Goal: Task Accomplishment & Management: Use online tool/utility

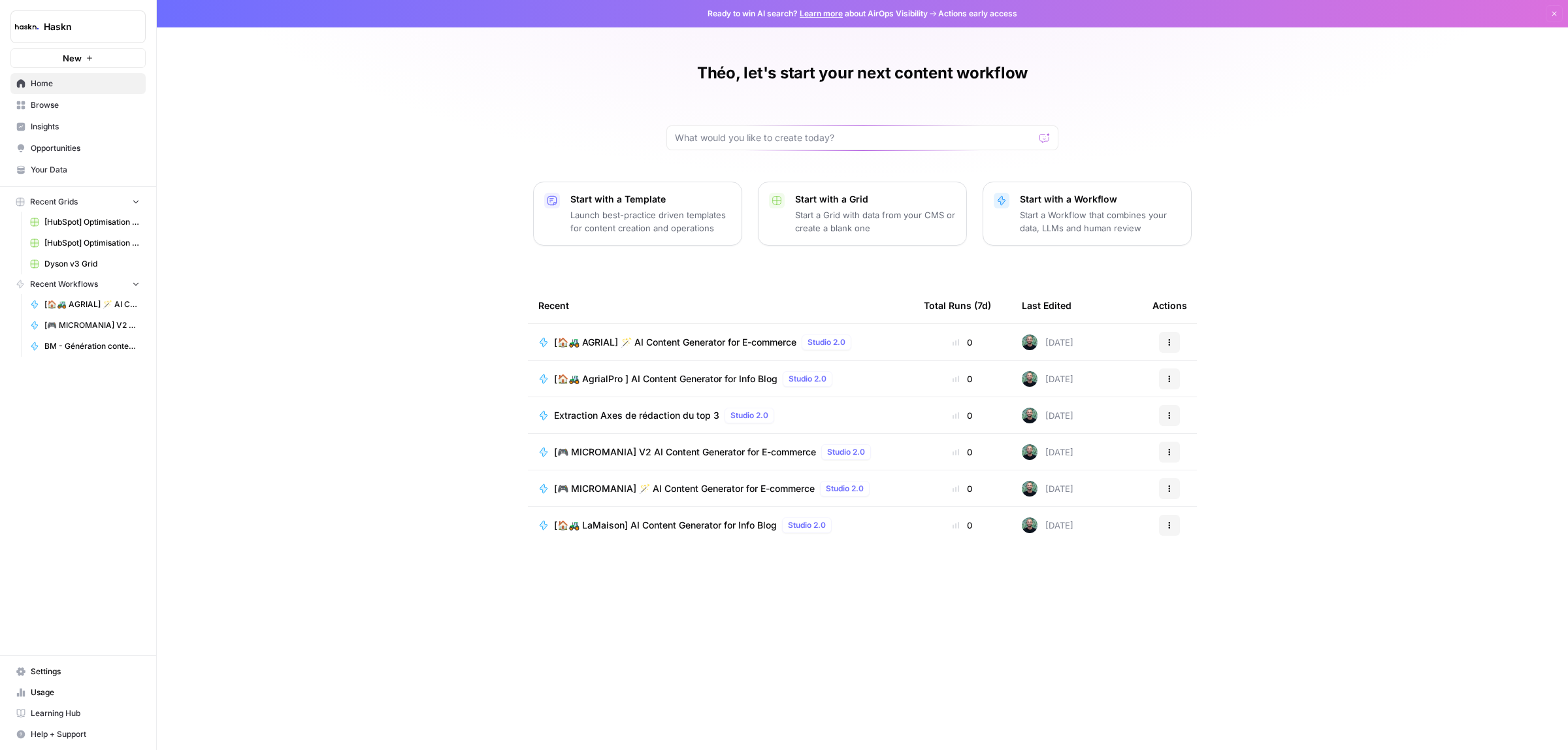
click at [675, 421] on span "Extraction Axes de rédaction du top 3" at bounding box center [637, 415] width 165 height 13
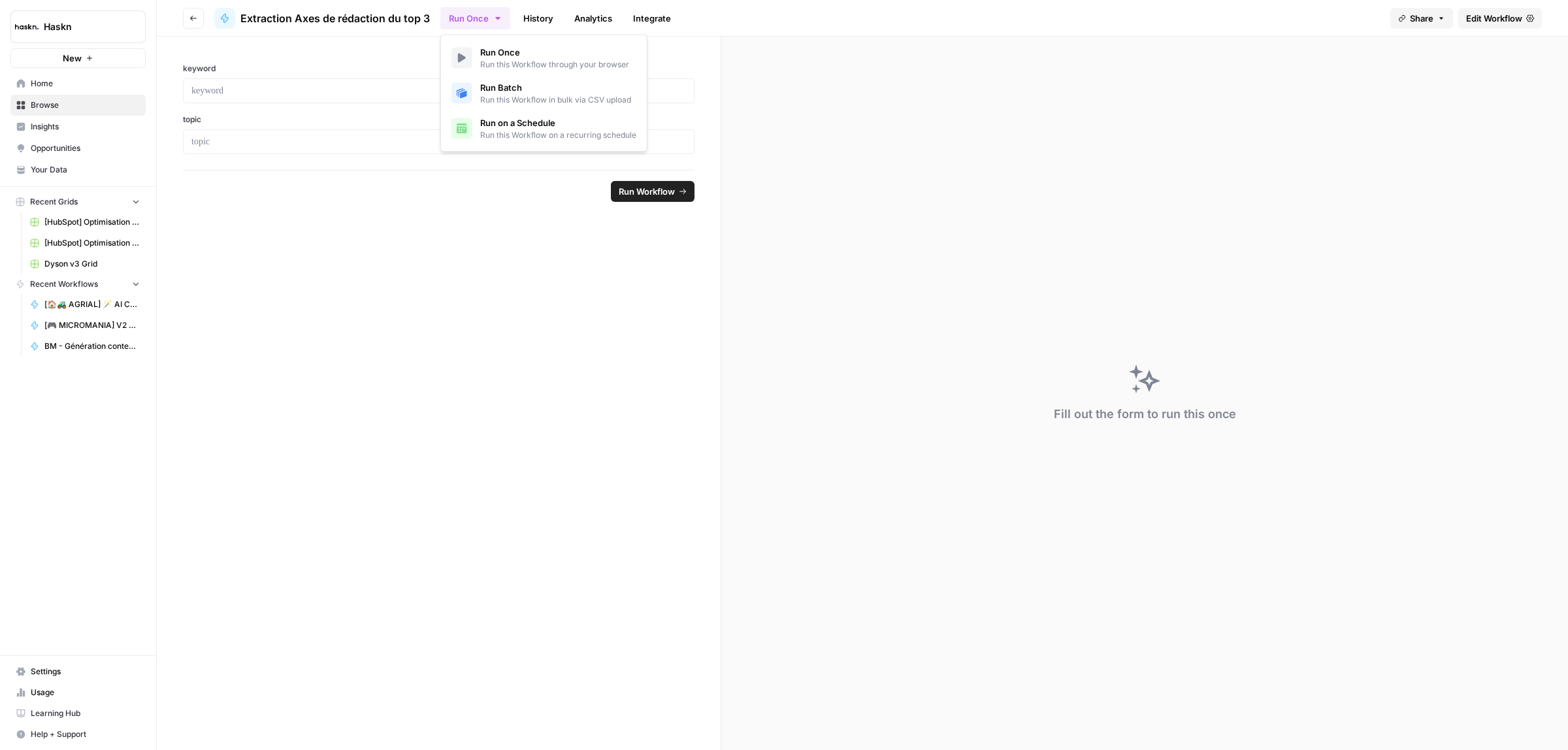
click at [491, 21] on button "Run Once" at bounding box center [475, 19] width 70 height 22
click at [520, 90] on span "Run Batch" at bounding box center [556, 87] width 151 height 13
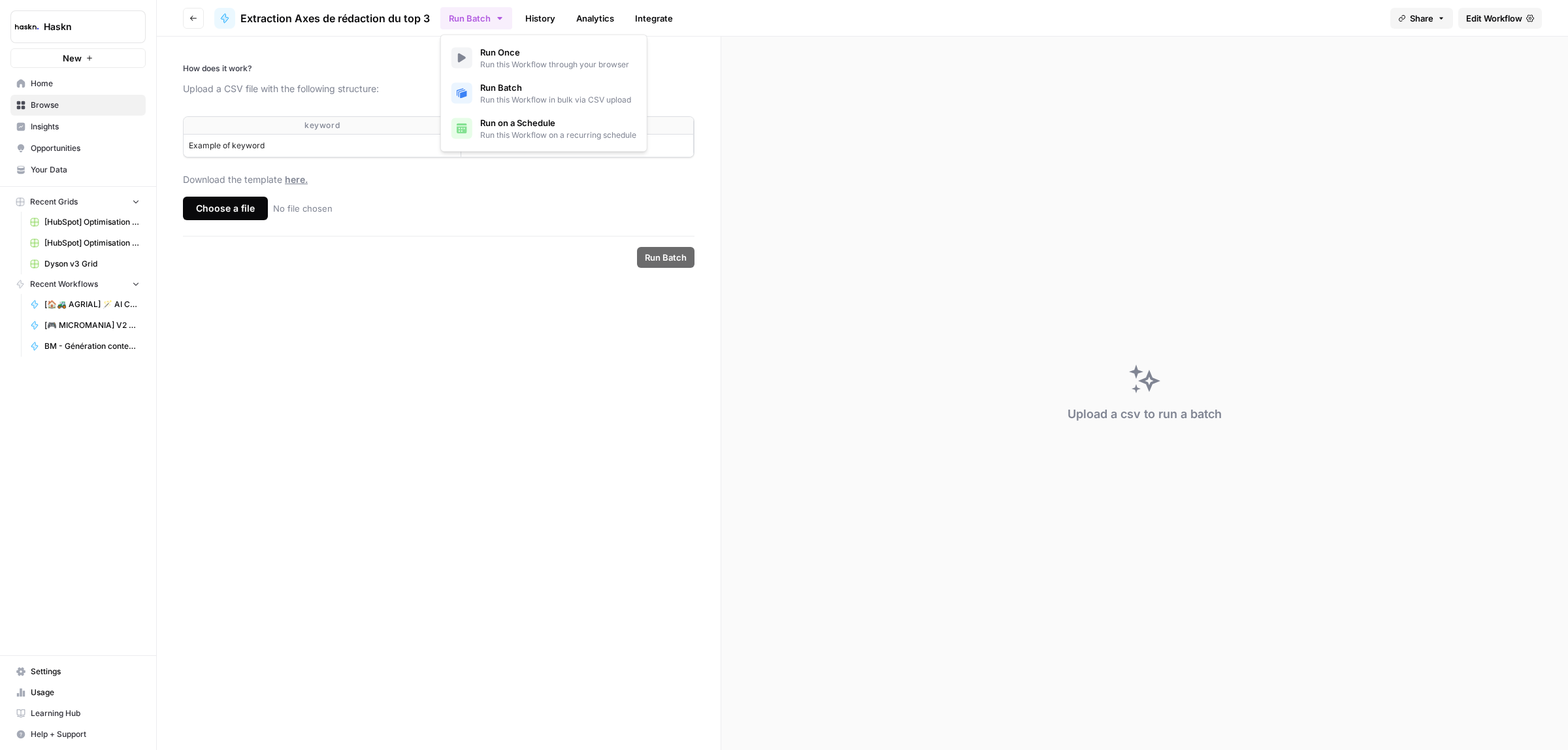
click at [349, 230] on form "How does it work? Upload a CSV file with the following structure: keyword topic…" at bounding box center [439, 393] width 565 height 713
click at [243, 218] on div "Choose a file" at bounding box center [226, 208] width 85 height 23
click at [0, 0] on input "Choose a file No file chosen" at bounding box center [0, 0] width 0 height 0
click at [655, 263] on span "Run Batch" at bounding box center [666, 256] width 42 height 13
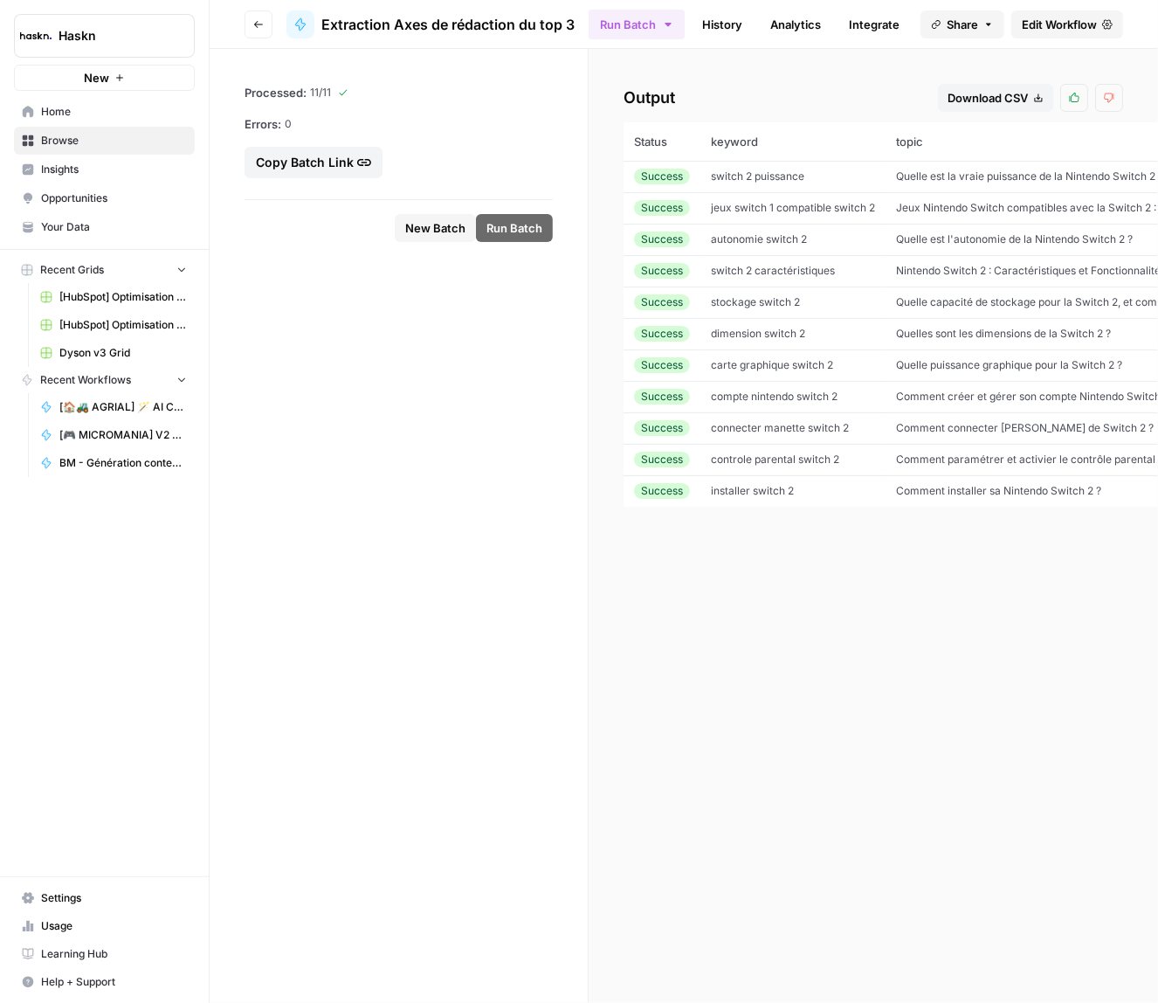
click at [1011, 98] on div "Download CSV" at bounding box center [996, 97] width 96 height 17
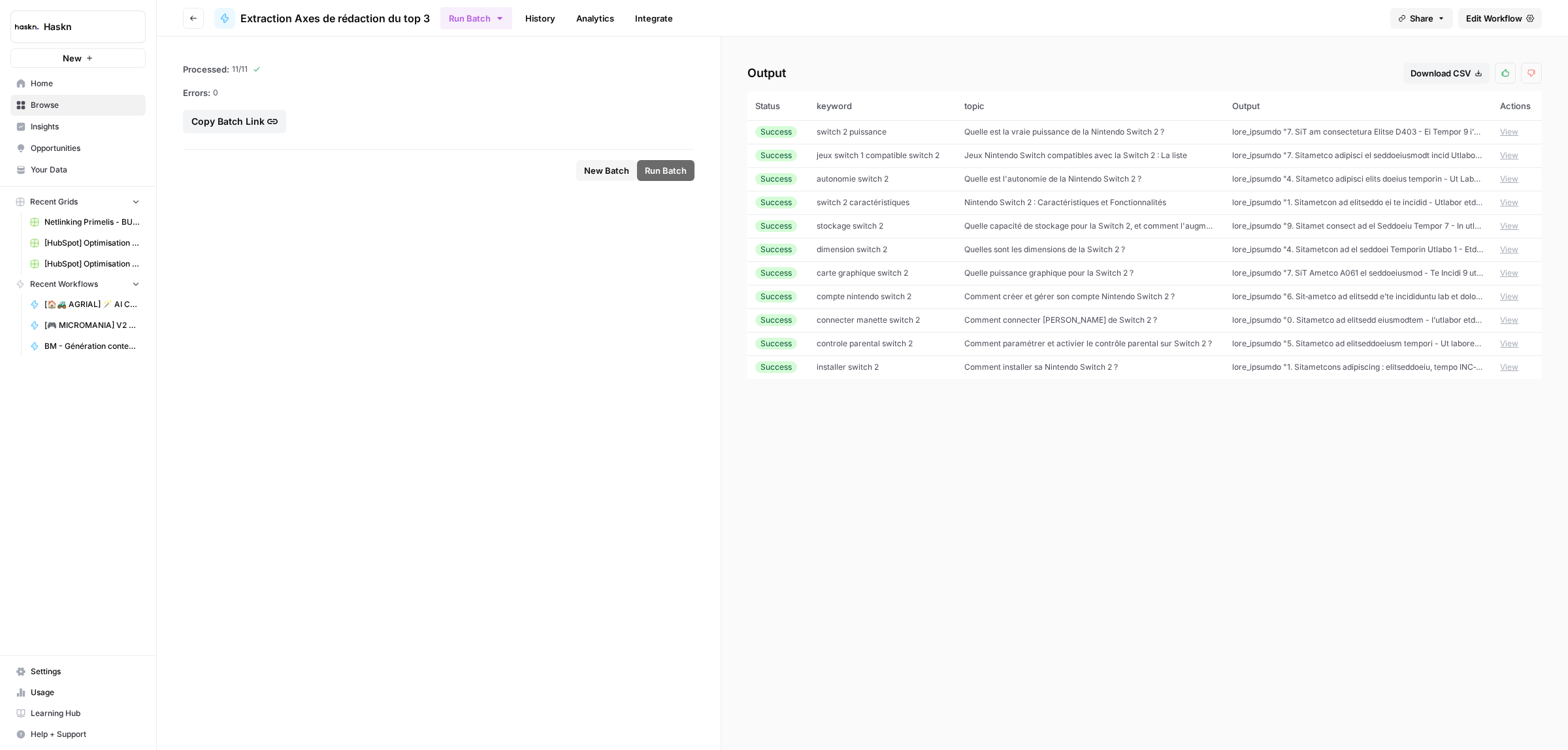
click at [82, 31] on span "Haskn" at bounding box center [84, 26] width 79 height 13
click at [479, 387] on form "Processed: 11 / 11 Errors: 0 Copy Batch Link New Batch Run Batch" at bounding box center [439, 393] width 565 height 713
click at [56, 114] on link "Browse" at bounding box center [78, 105] width 135 height 21
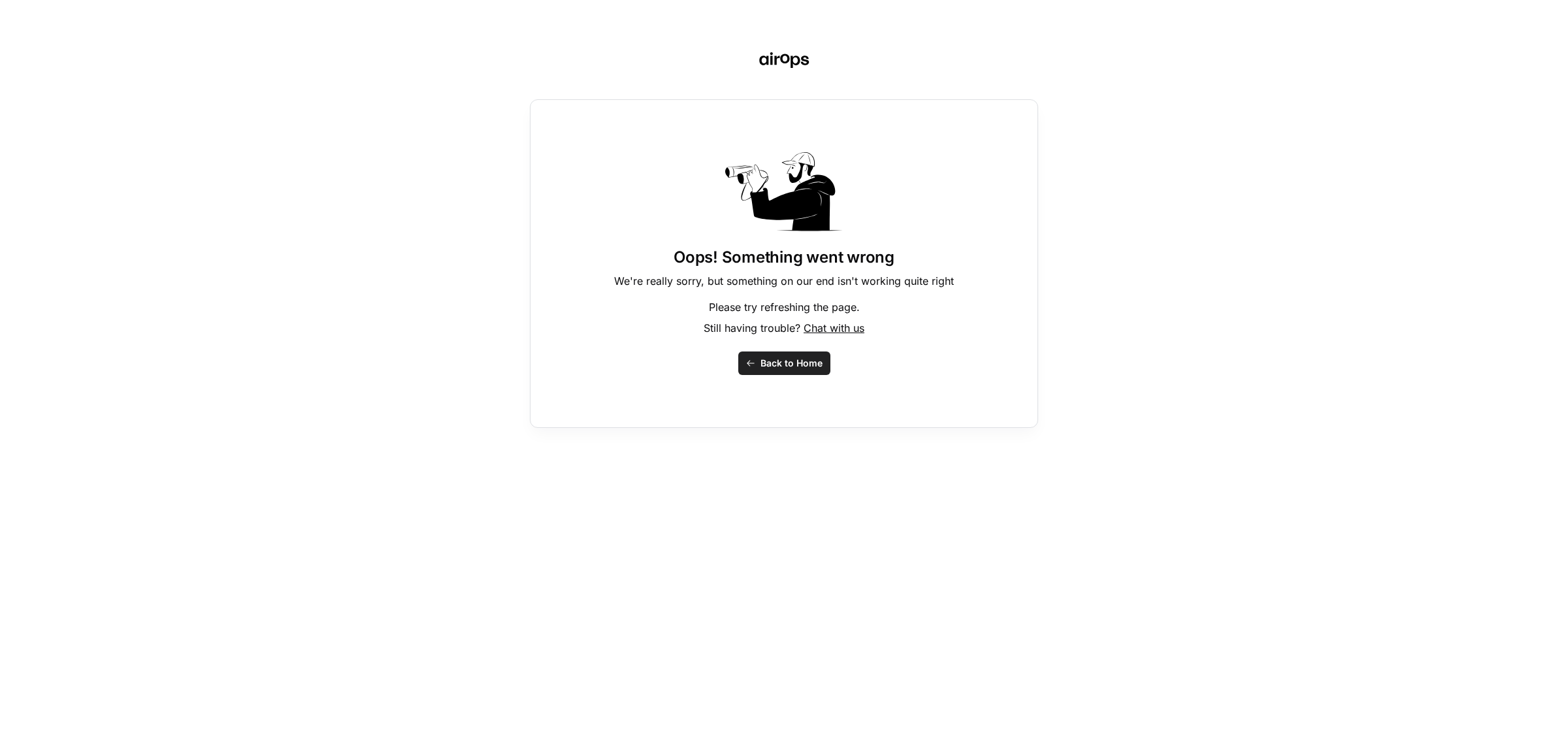
click at [782, 361] on span "Back to Home" at bounding box center [791, 363] width 62 height 13
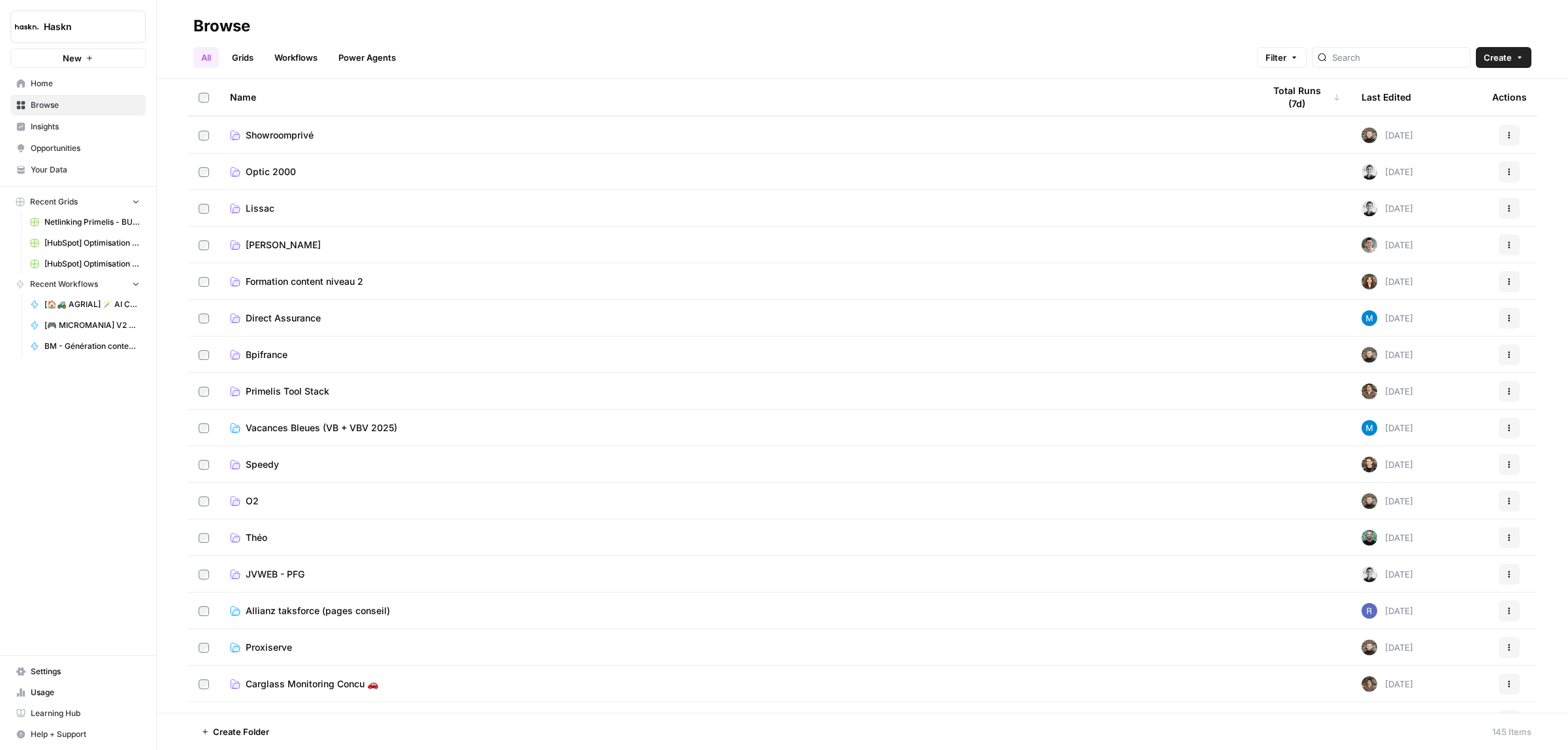
scroll to position [735, 0]
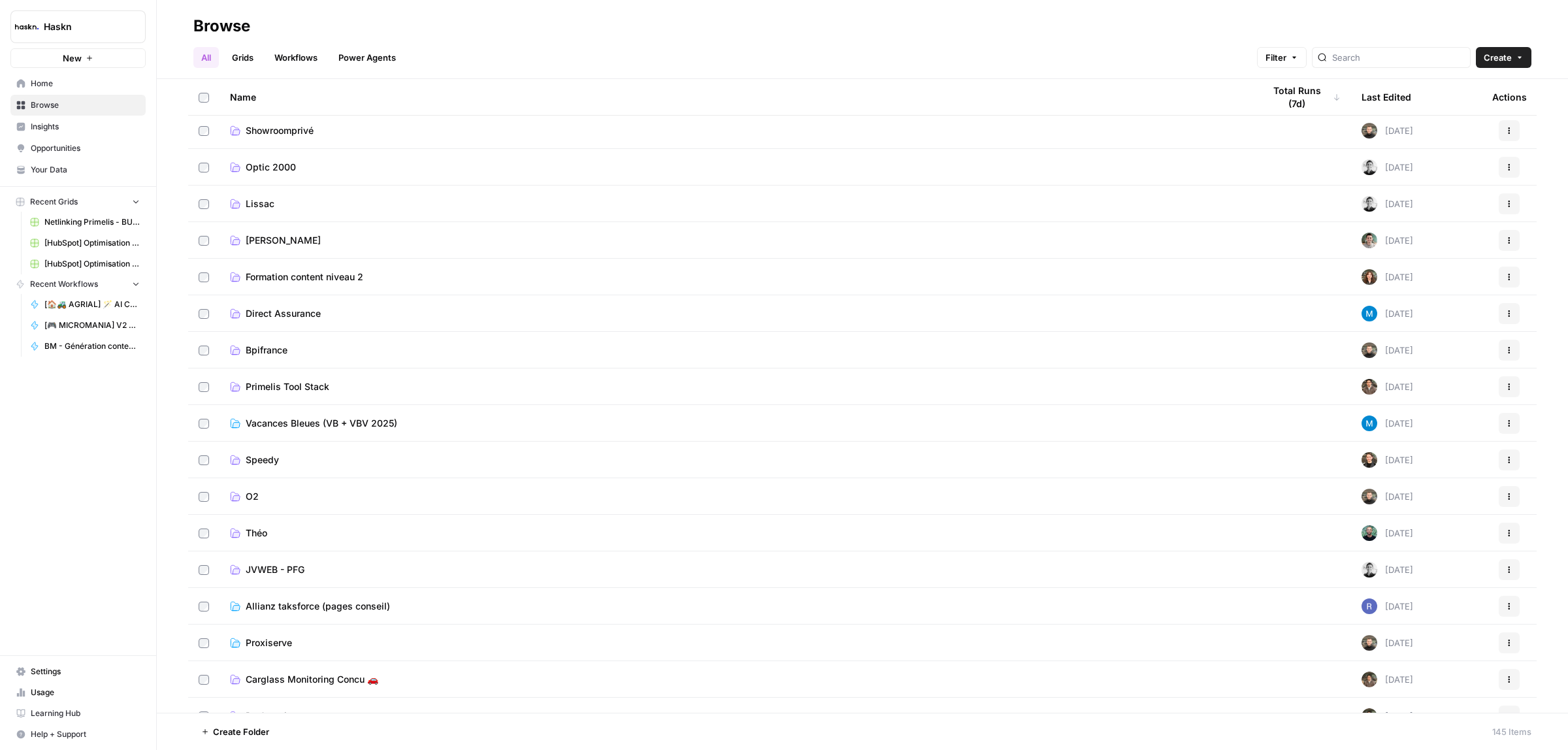
click at [263, 532] on span "Théo" at bounding box center [256, 532] width 22 height 13
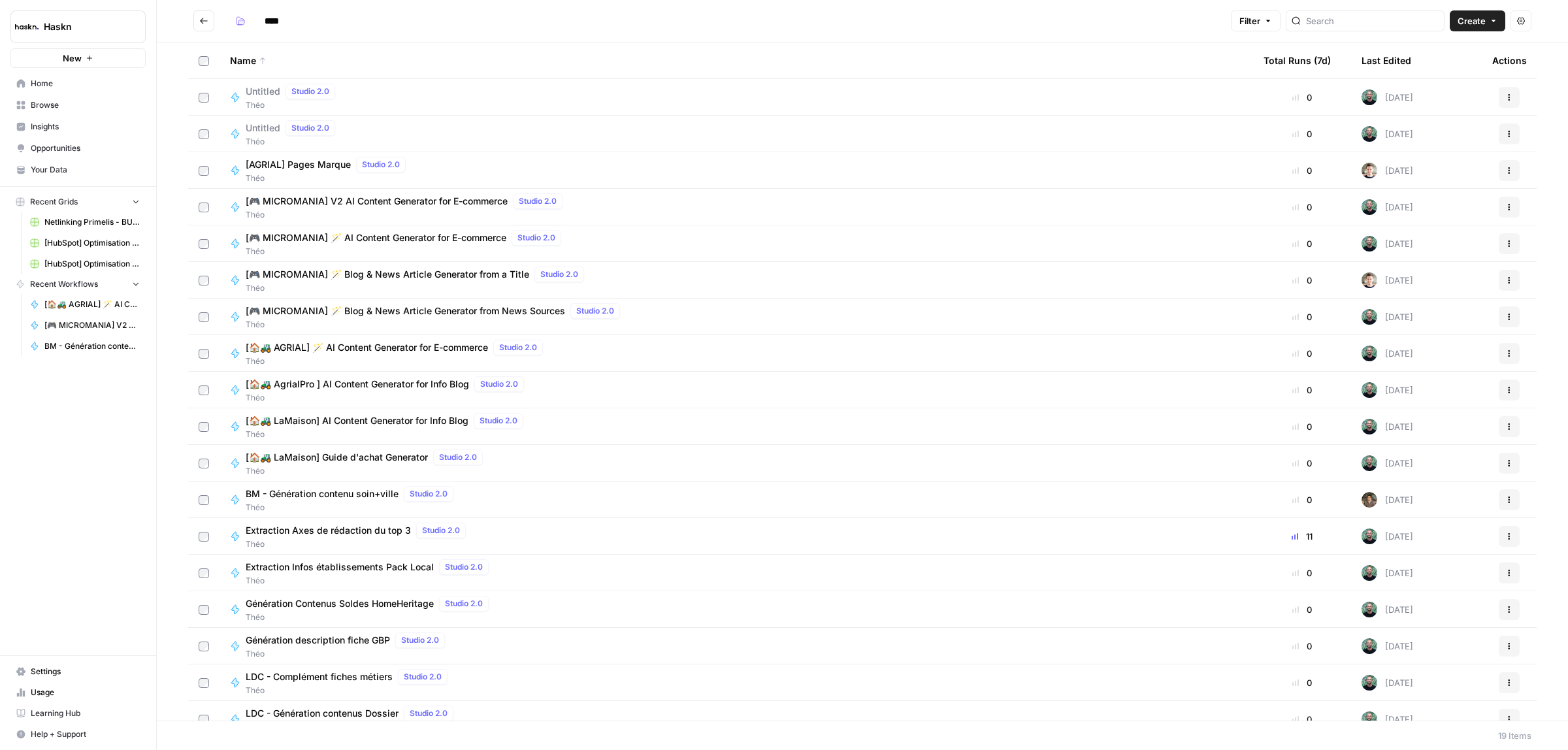
click at [387, 417] on span "[🏠🚜 LaMaison] AI Content Generator for Info Blog" at bounding box center [357, 420] width 223 height 13
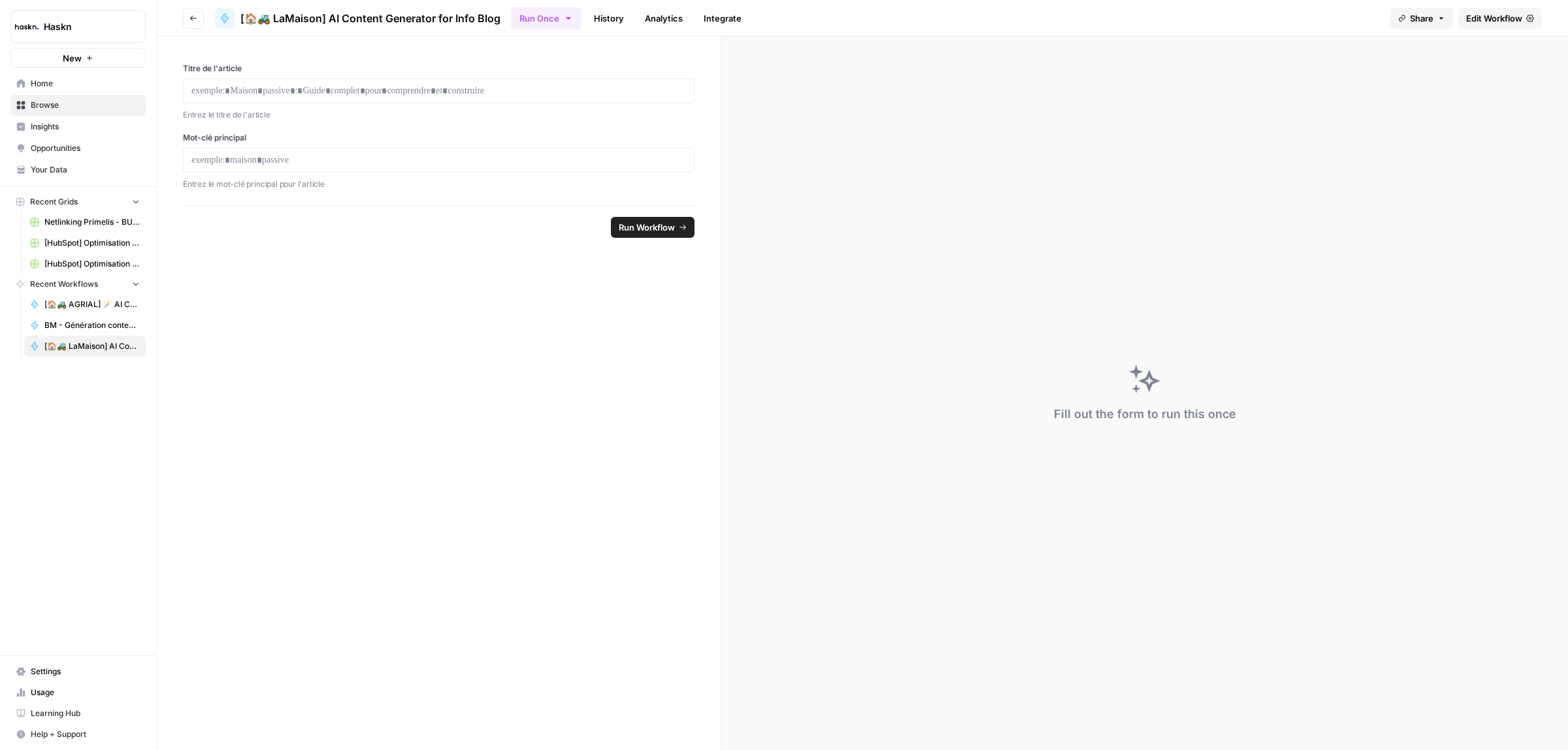
click at [550, 21] on button "Run Once" at bounding box center [545, 19] width 70 height 22
click at [575, 94] on span "Run this Workflow in bulk via CSV upload" at bounding box center [627, 100] width 151 height 12
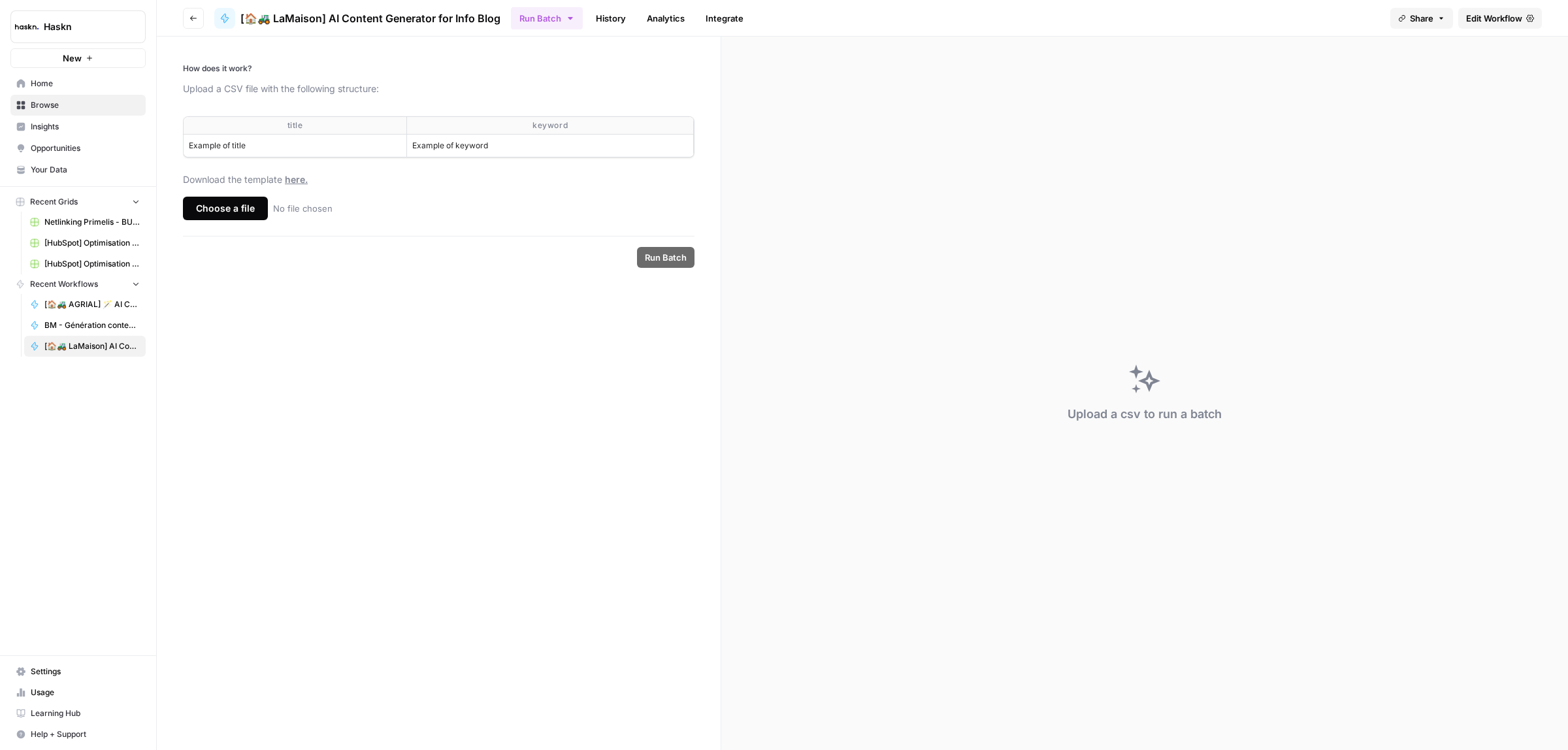
click at [378, 327] on form "How does it work? Upload a CSV file with the following structure: title keyword…" at bounding box center [439, 393] width 565 height 713
click at [225, 219] on div "Choose a file" at bounding box center [226, 208] width 85 height 23
click at [0, 0] on input "Choose a file No file chosen" at bounding box center [0, 0] width 0 height 0
click at [681, 256] on span "Run Batch" at bounding box center [666, 256] width 42 height 13
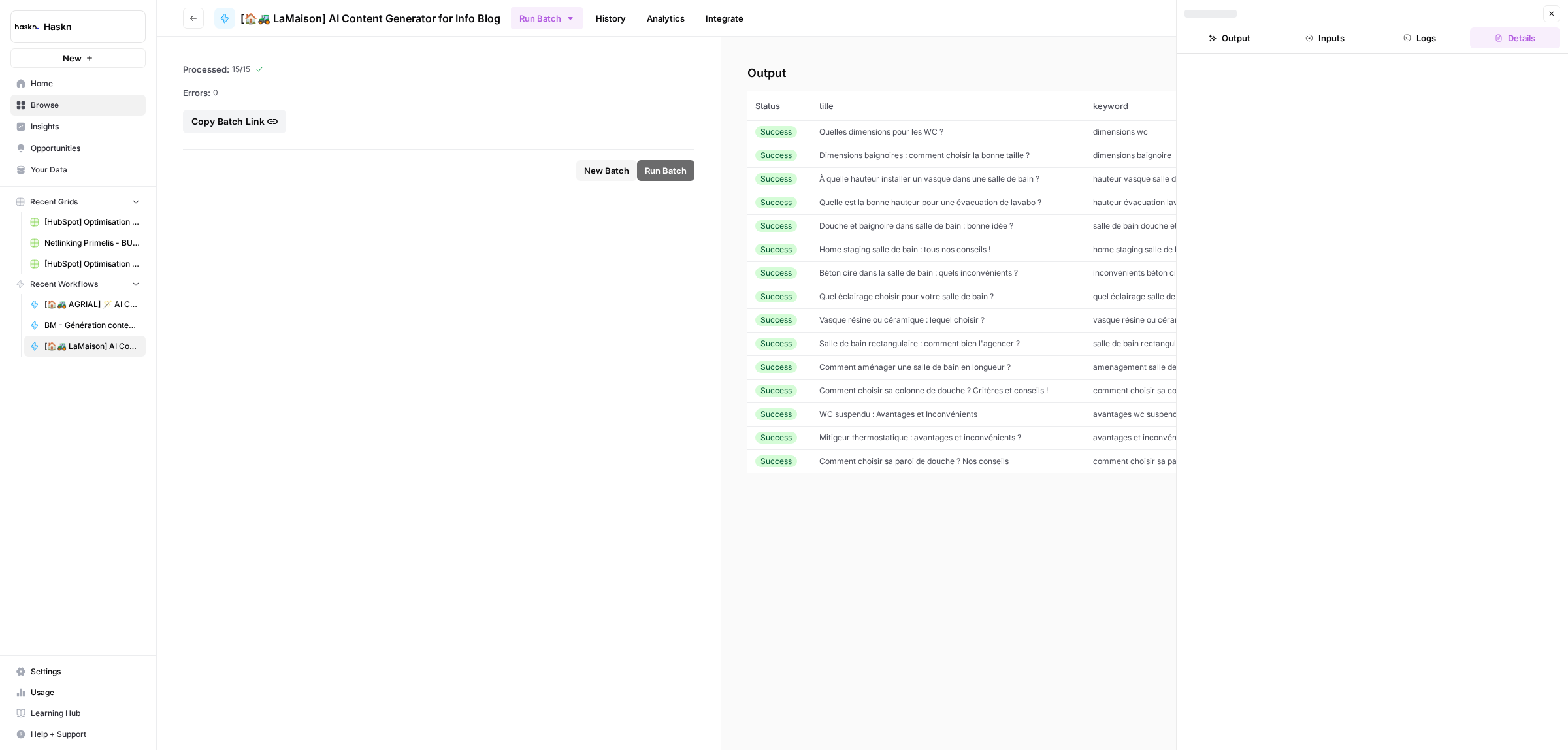
click at [43, 98] on link "Browse" at bounding box center [78, 105] width 135 height 21
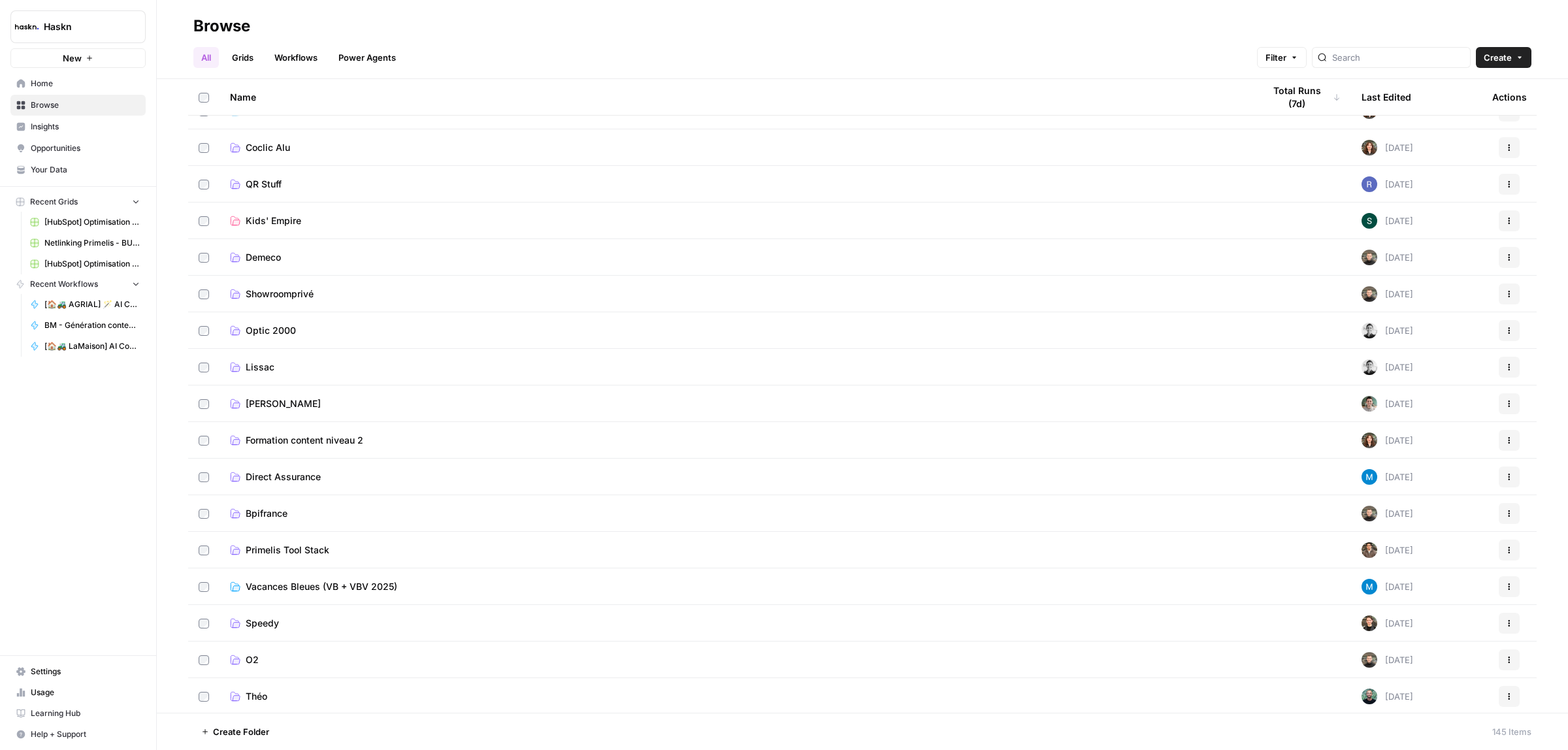
scroll to position [735, 0]
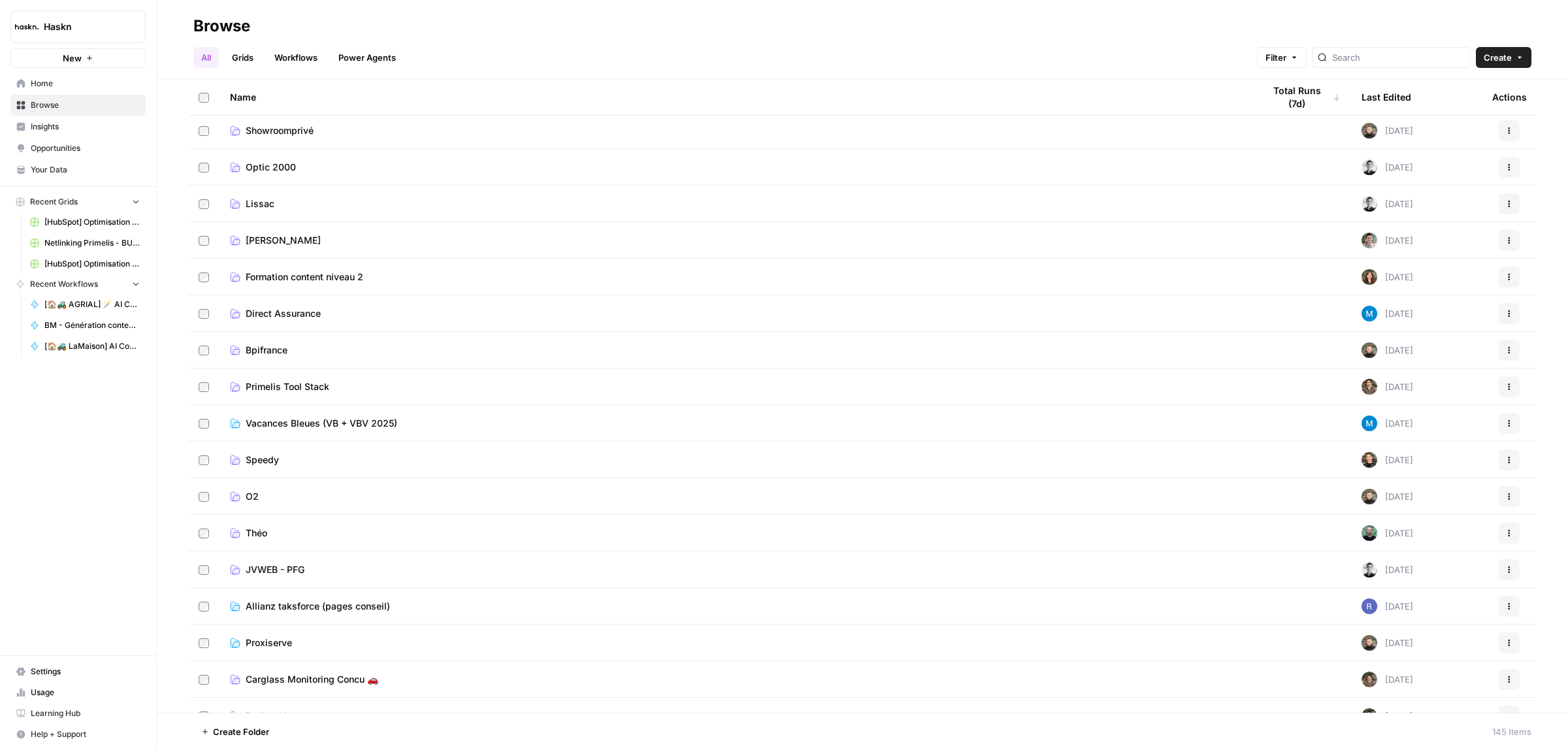
click at [248, 538] on span "Théo" at bounding box center [256, 532] width 22 height 13
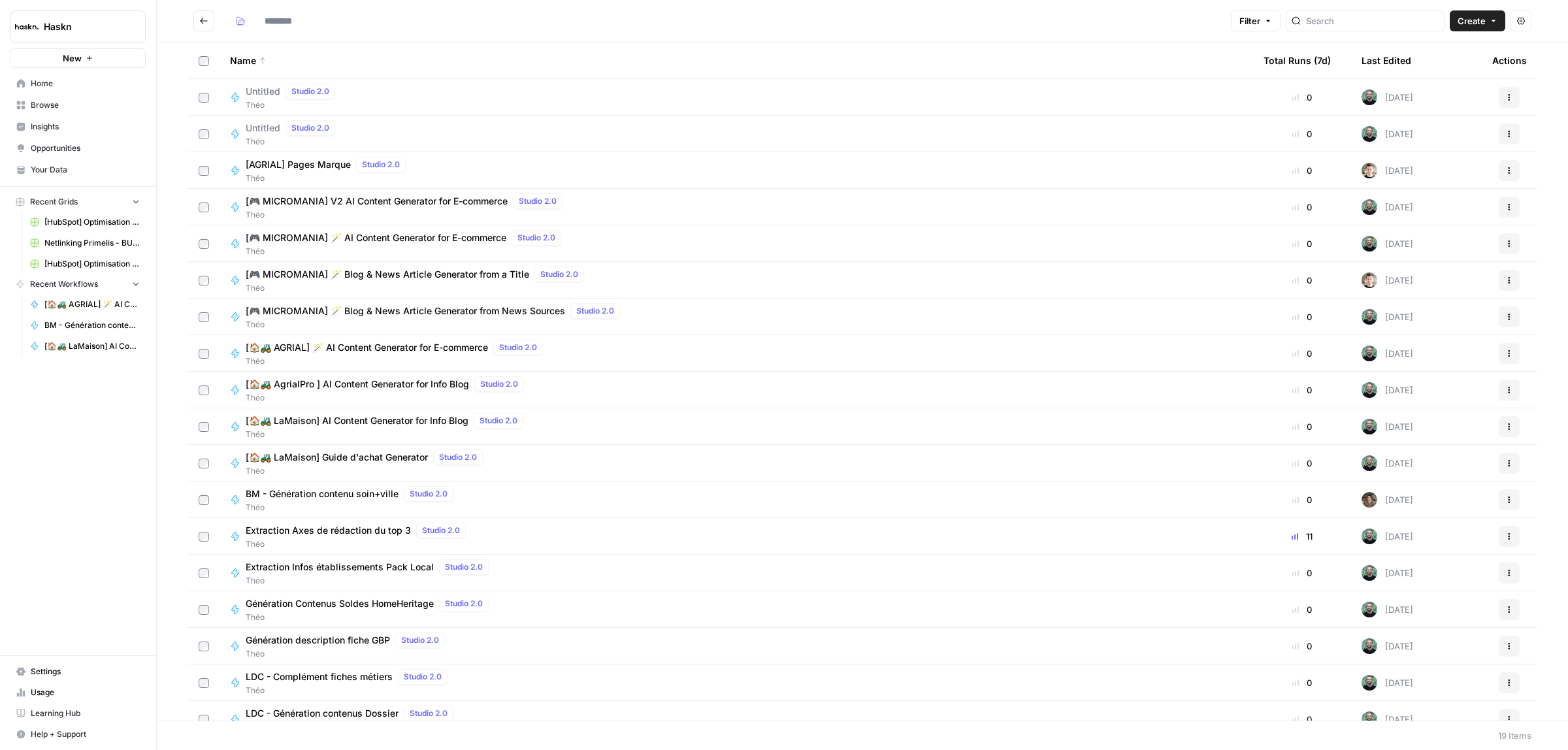
type input "****"
click at [464, 381] on span "[🏠🚜 AgrialPro ] AI Content Generator for Info Blog" at bounding box center [357, 384] width 224 height 13
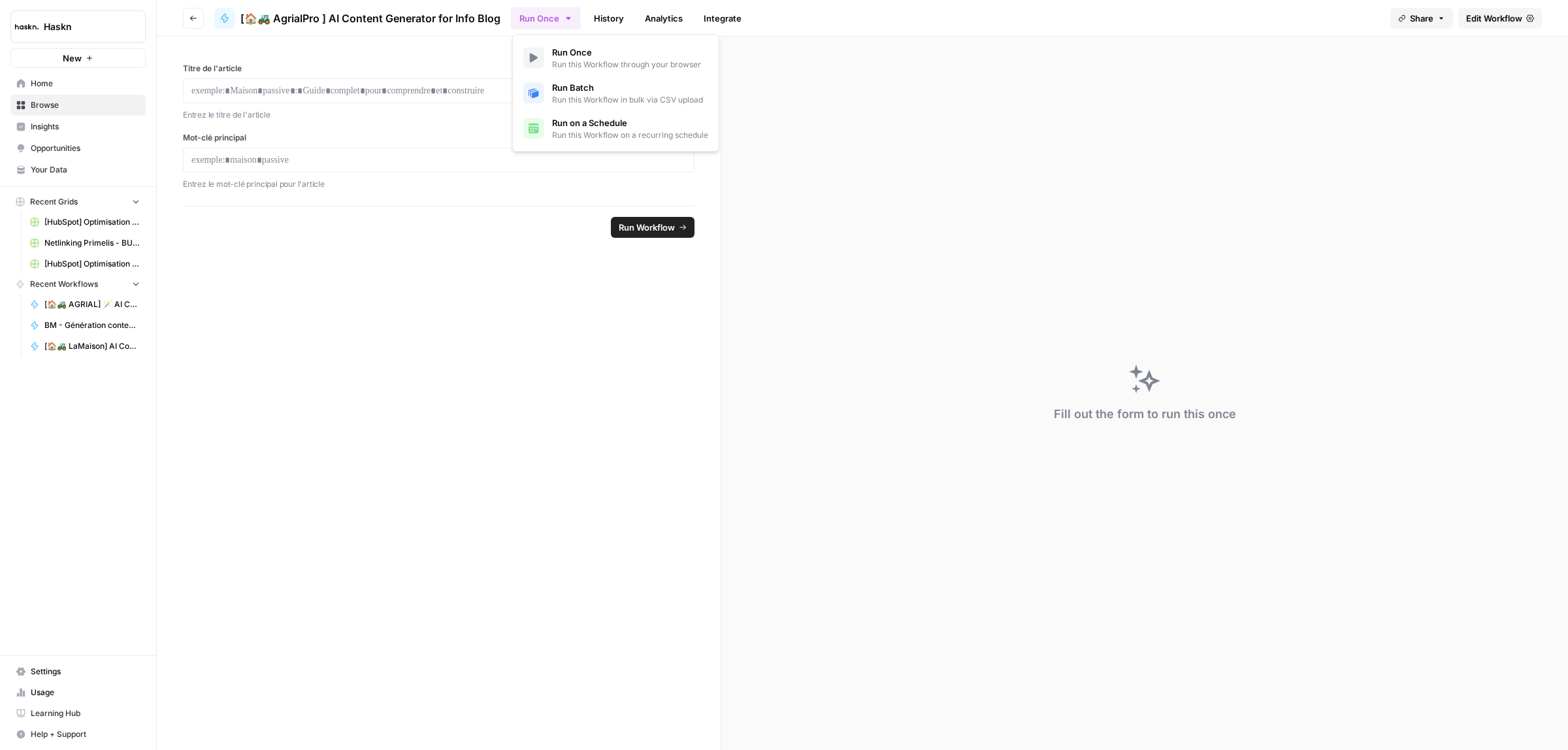
click at [567, 23] on button "Run Once" at bounding box center [545, 19] width 70 height 22
click at [572, 83] on span "Run Batch" at bounding box center [628, 87] width 151 height 13
click at [416, 314] on form "How does it work? Upload a CSV file with the following structure: title keyword…" at bounding box center [439, 393] width 565 height 713
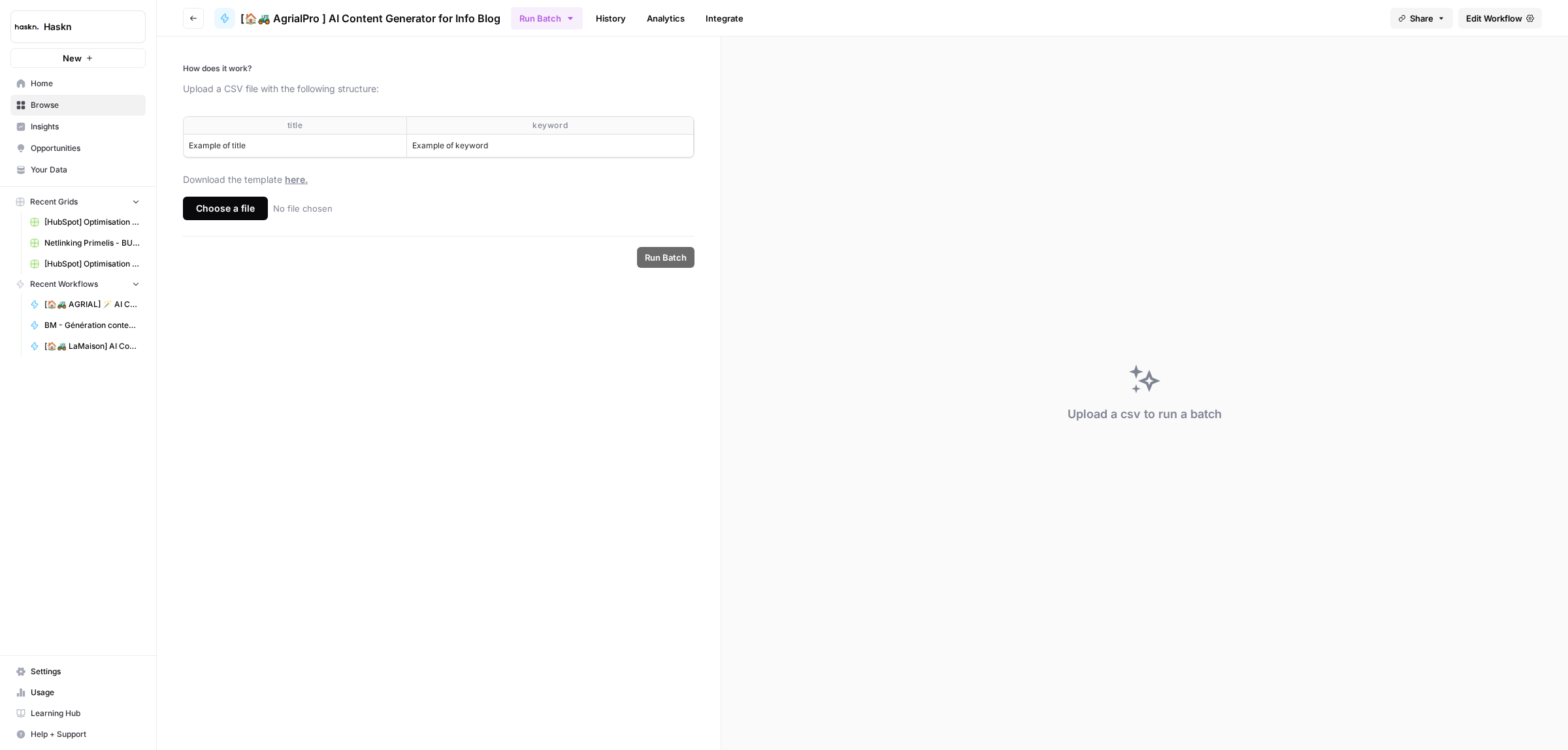
click at [236, 209] on div "Choose a file" at bounding box center [226, 208] width 85 height 23
click at [0, 0] on input "Choose a file No file chosen" at bounding box center [0, 0] width 0 height 0
click at [665, 256] on span "Run Batch" at bounding box center [666, 256] width 42 height 13
